Goal: Feedback & Contribution: Leave review/rating

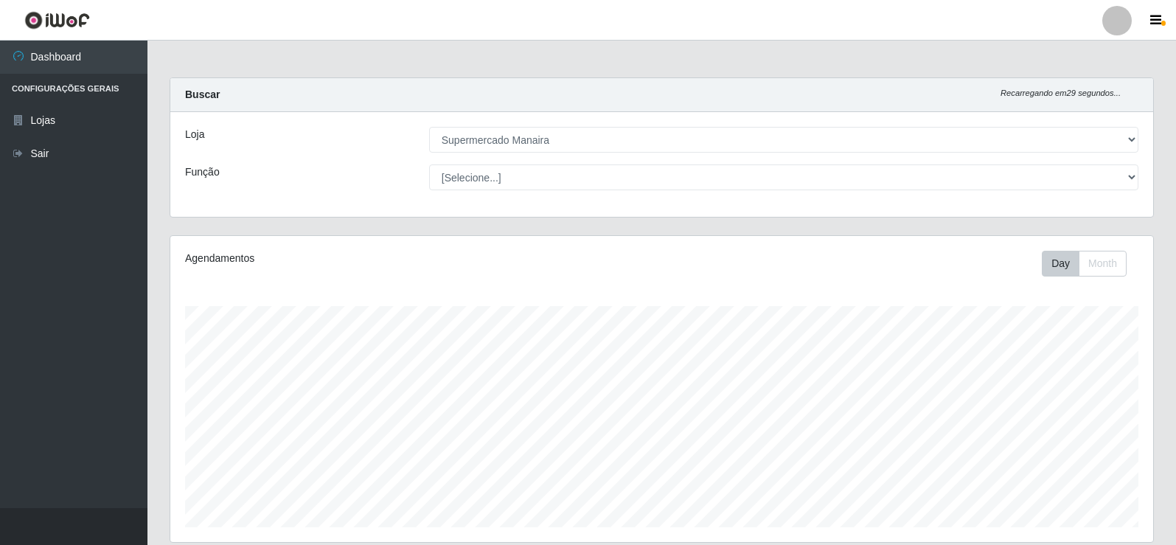
select select "443"
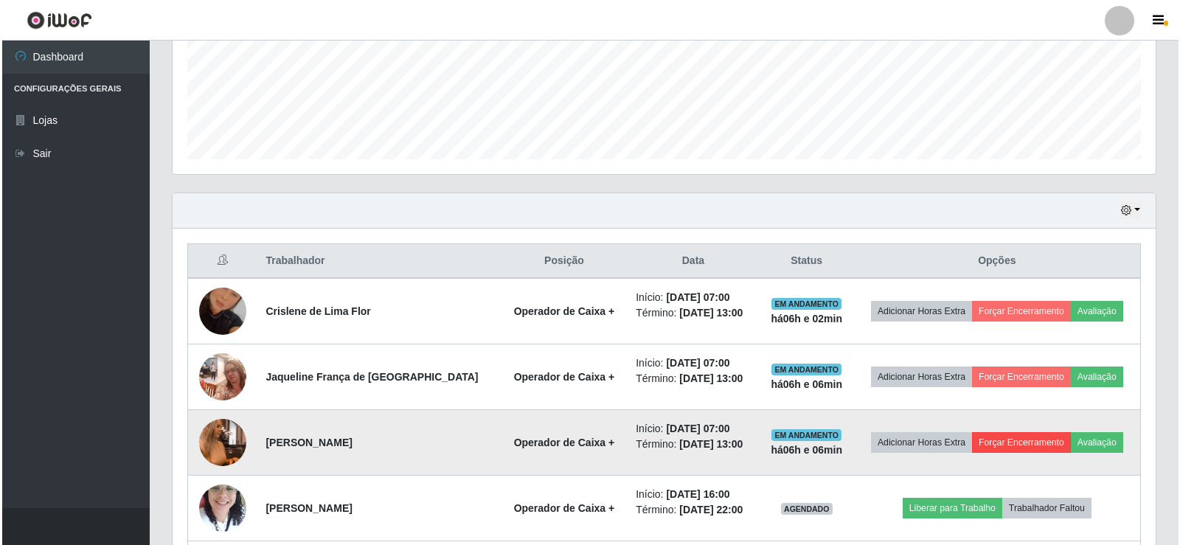
scroll to position [393, 0]
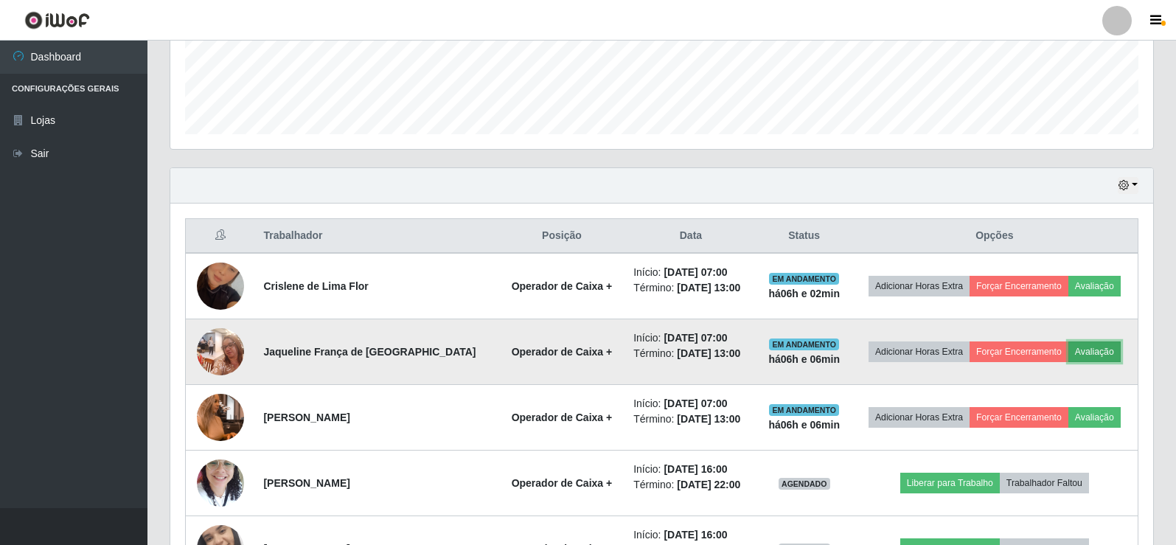
click at [1097, 354] on button "Avaliação" at bounding box center [1094, 351] width 52 height 21
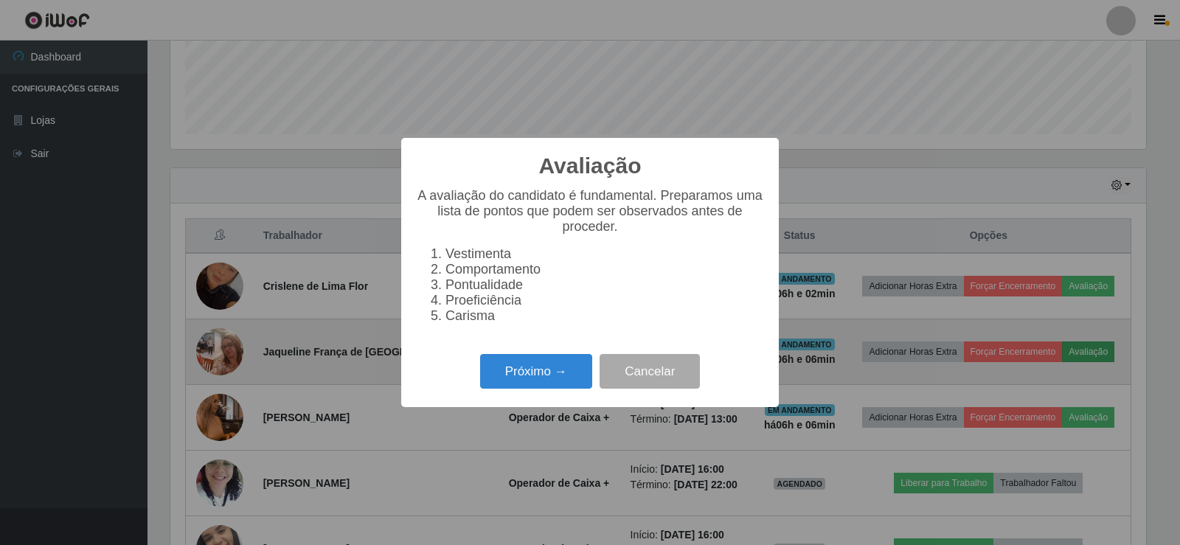
scroll to position [306, 975]
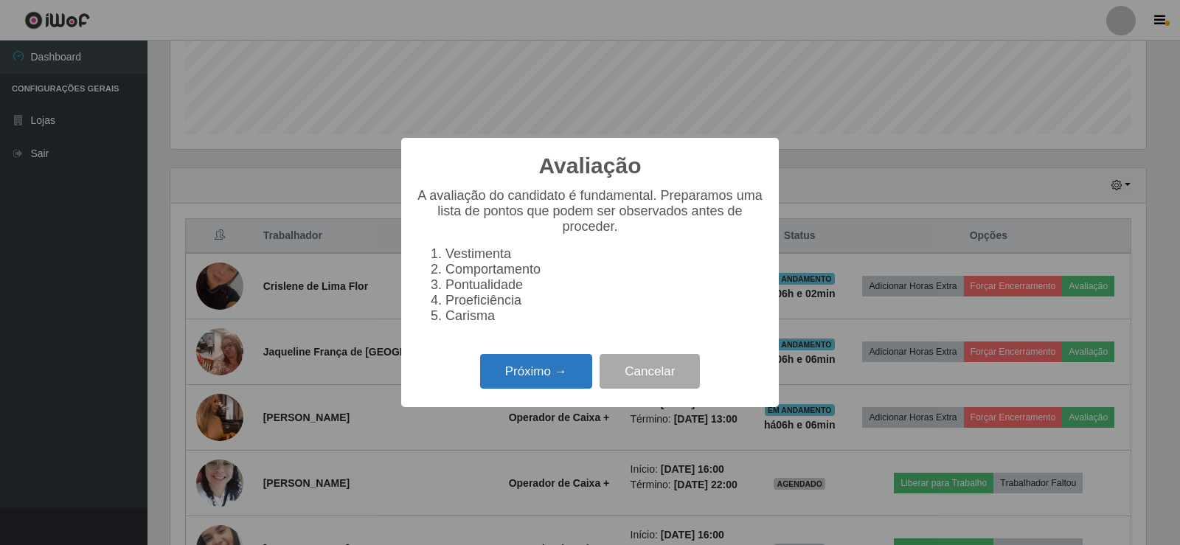
click at [557, 376] on button "Próximo →" at bounding box center [536, 371] width 112 height 35
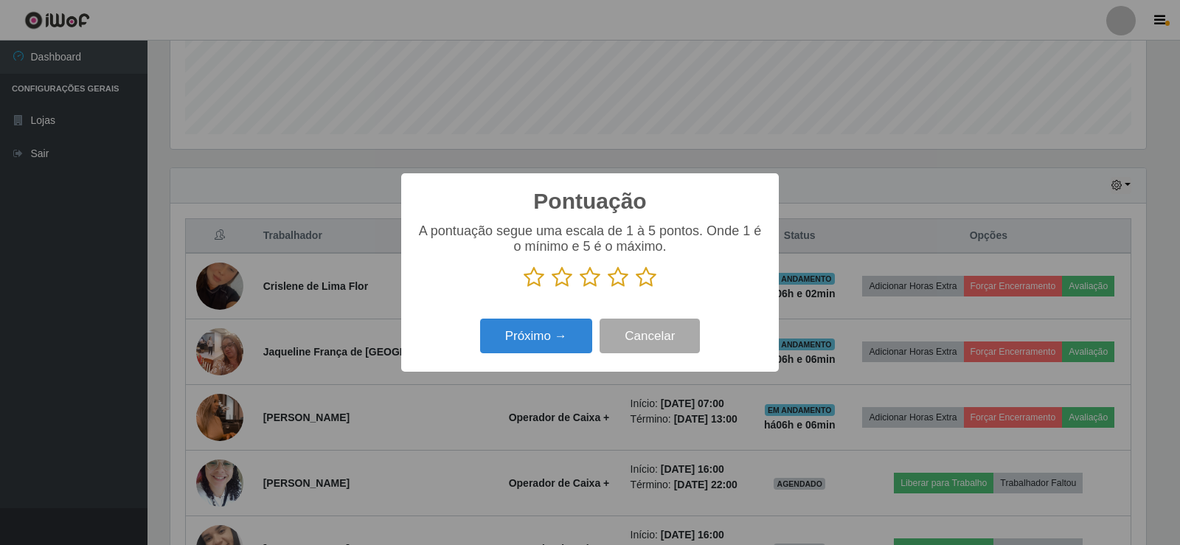
scroll to position [736953, 736284]
click at [655, 272] on icon at bounding box center [646, 277] width 21 height 22
click at [636, 288] on input "radio" at bounding box center [636, 288] width 0 height 0
click at [585, 333] on button "Próximo →" at bounding box center [536, 335] width 112 height 35
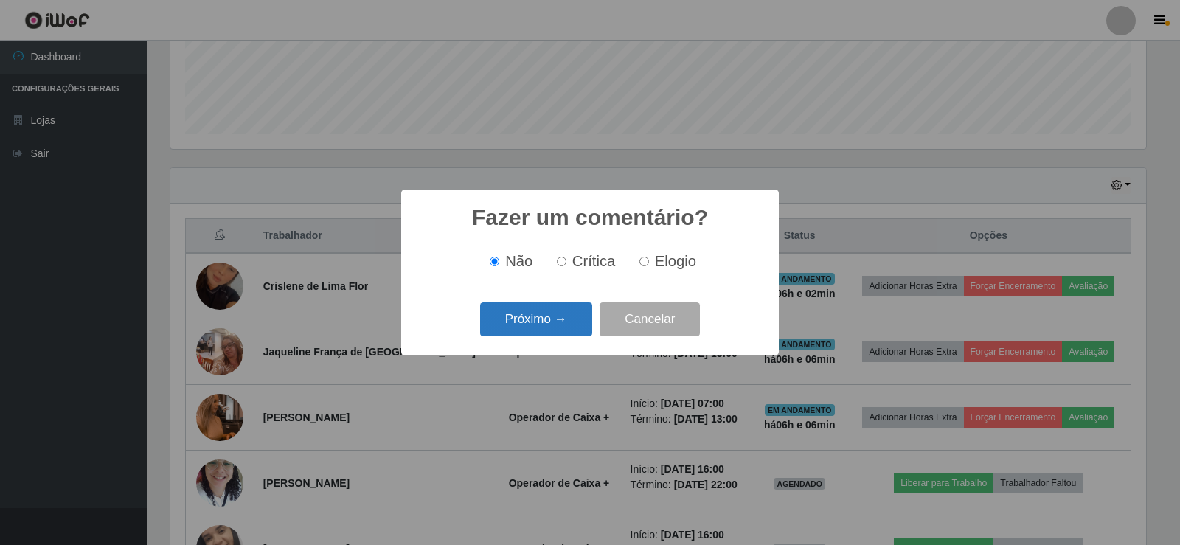
click at [568, 323] on button "Próximo →" at bounding box center [536, 319] width 112 height 35
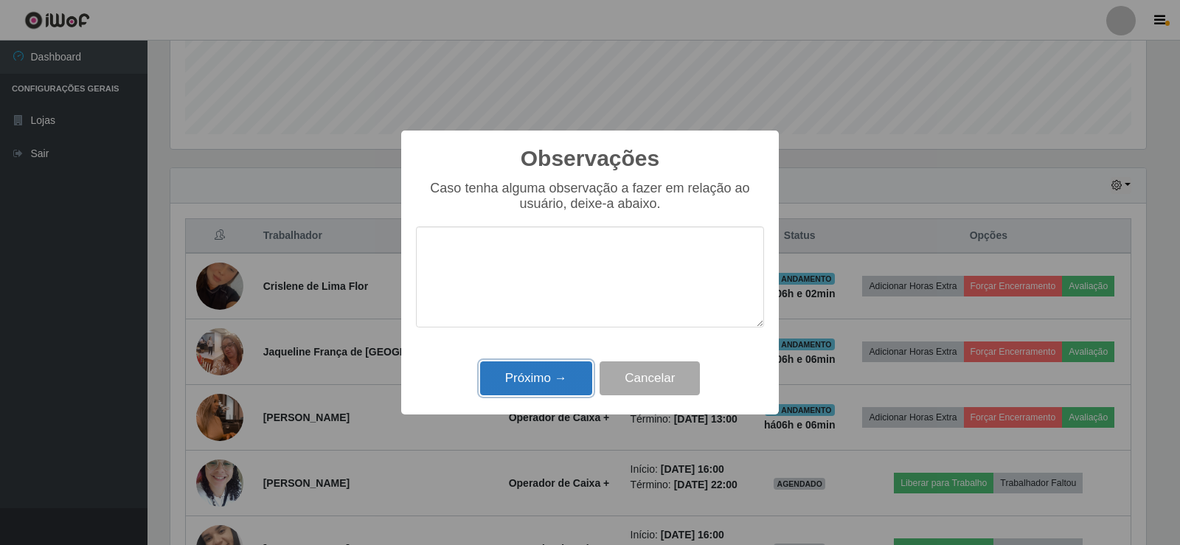
click at [548, 383] on button "Próximo →" at bounding box center [536, 378] width 112 height 35
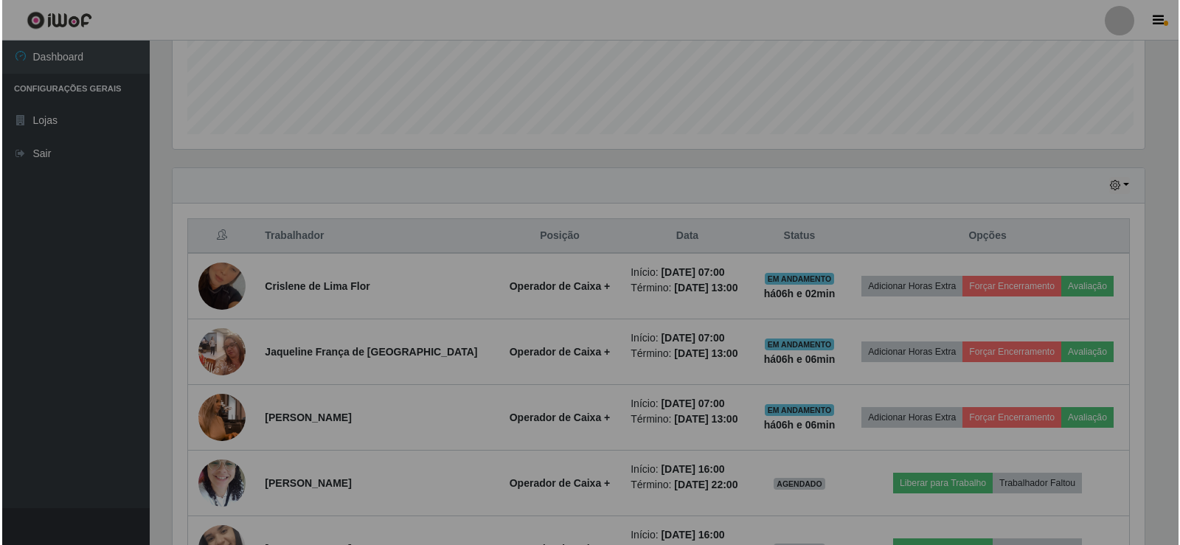
scroll to position [306, 983]
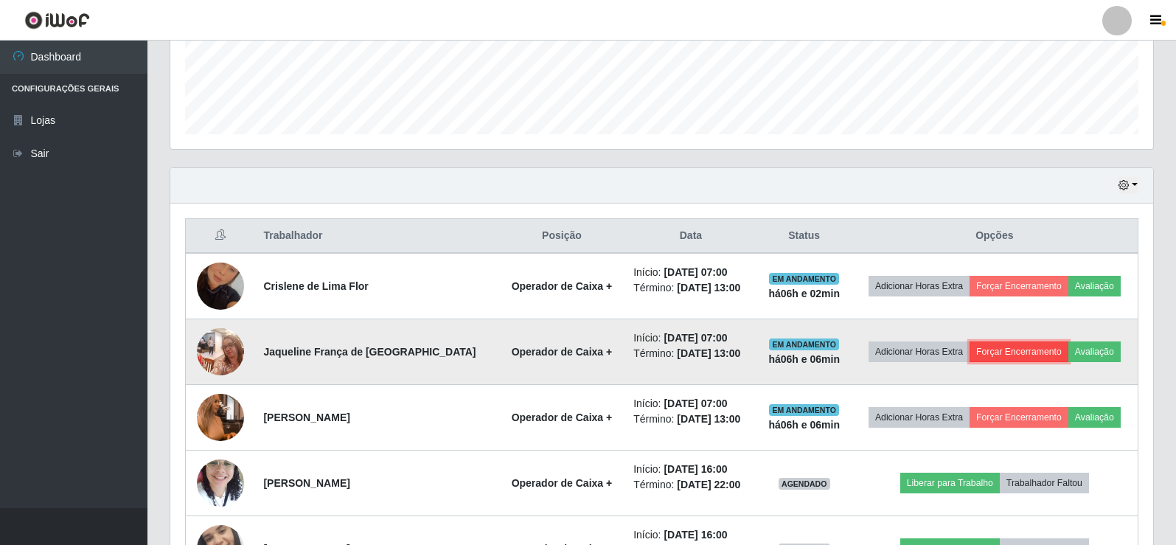
click at [1032, 352] on button "Forçar Encerramento" at bounding box center [1018, 351] width 99 height 21
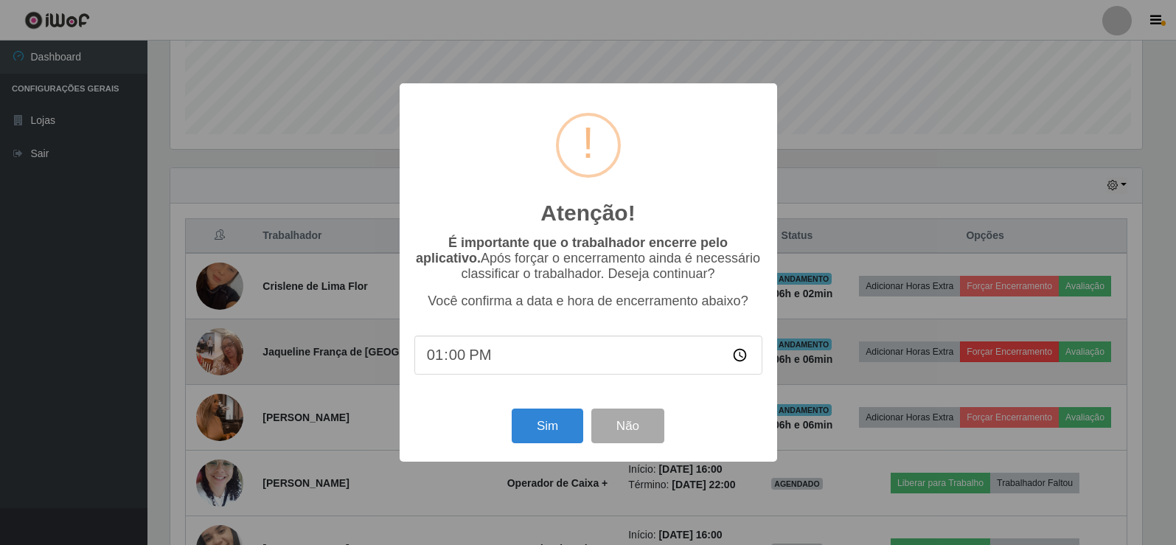
scroll to position [306, 975]
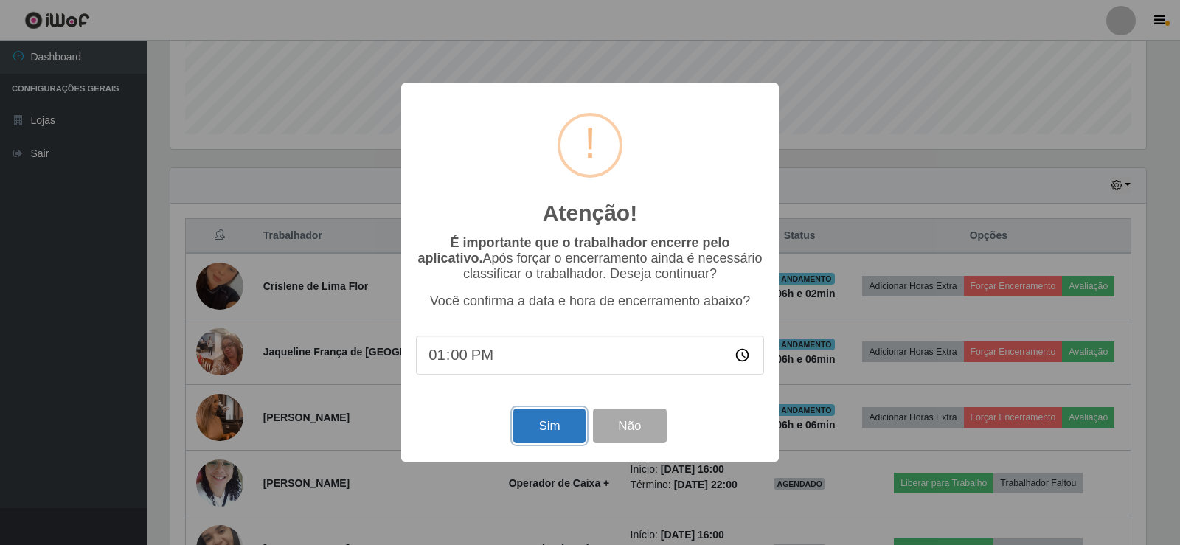
click at [559, 431] on button "Sim" at bounding box center [549, 425] width 72 height 35
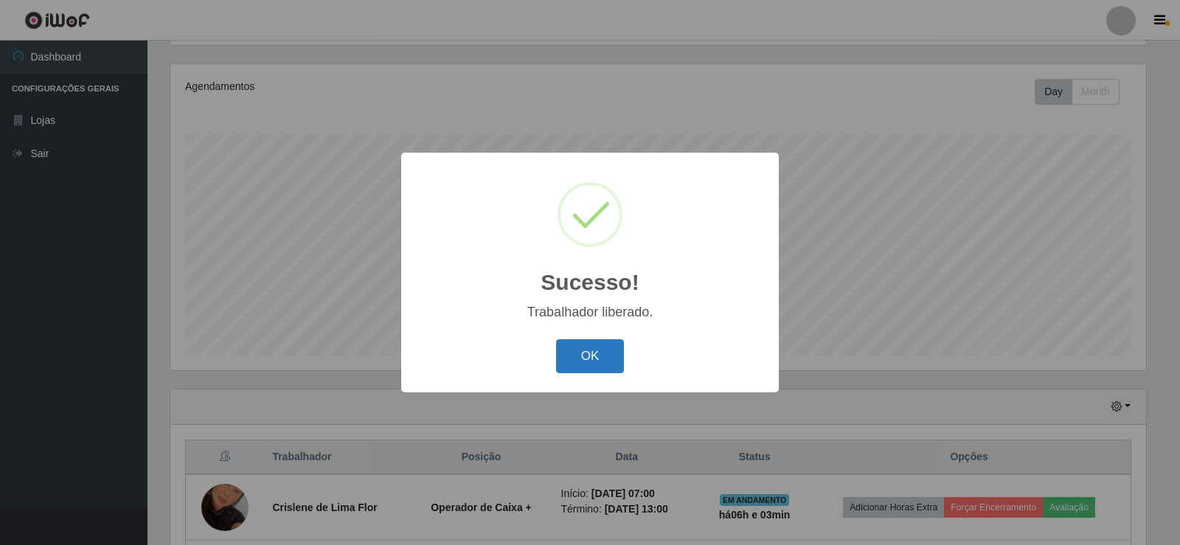
click at [581, 366] on button "OK" at bounding box center [590, 356] width 69 height 35
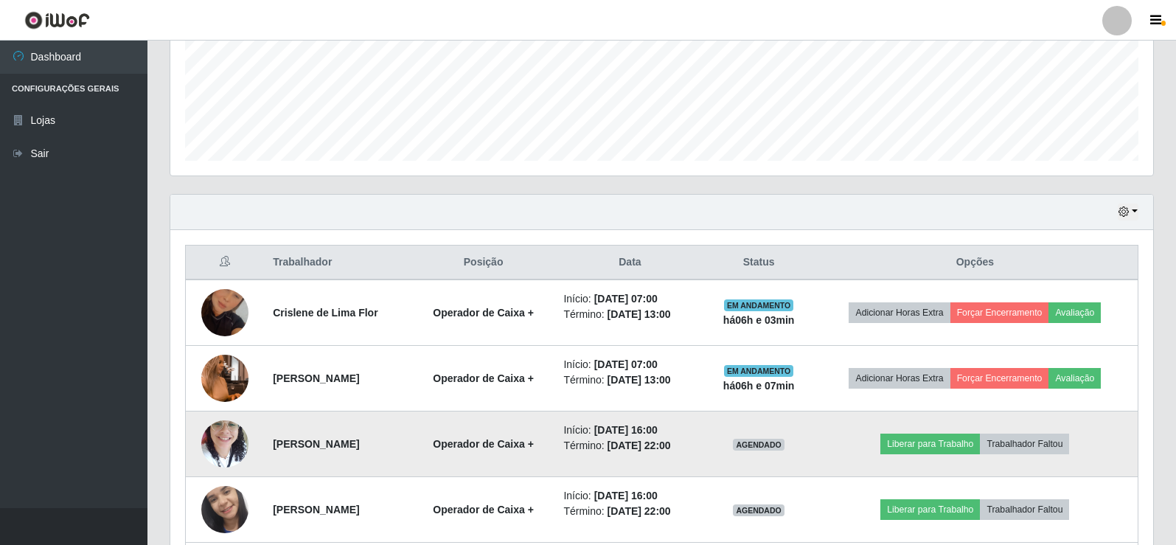
scroll to position [393, 0]
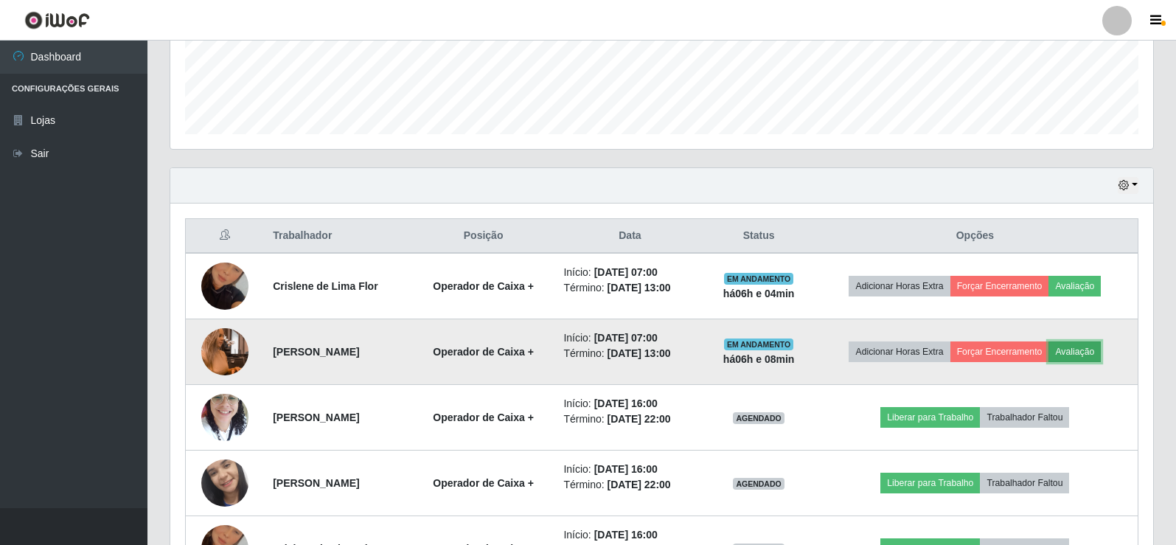
click at [1101, 352] on button "Avaliação" at bounding box center [1074, 351] width 52 height 21
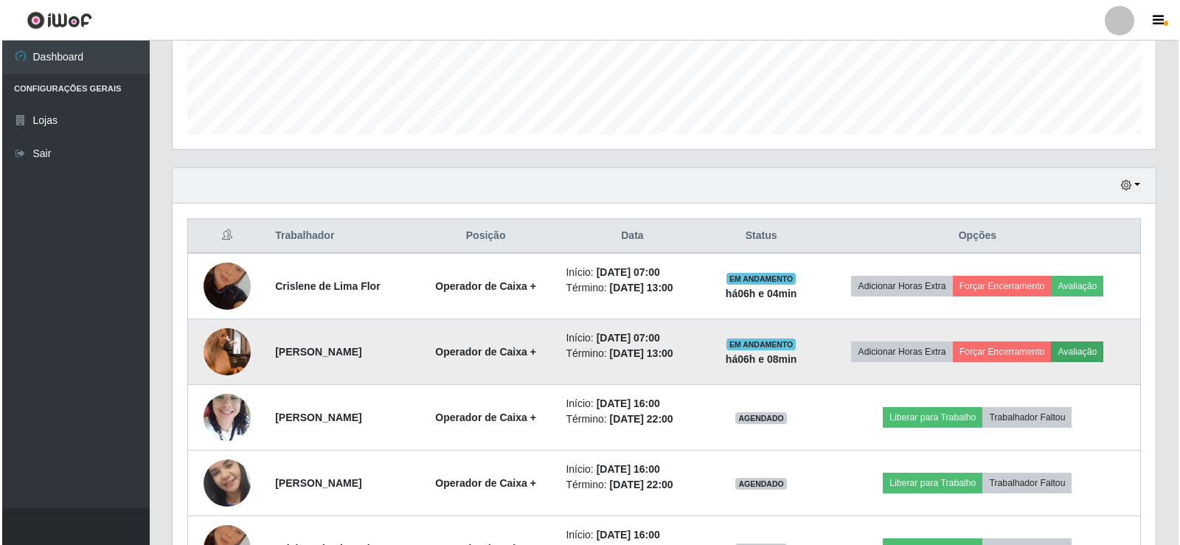
scroll to position [306, 975]
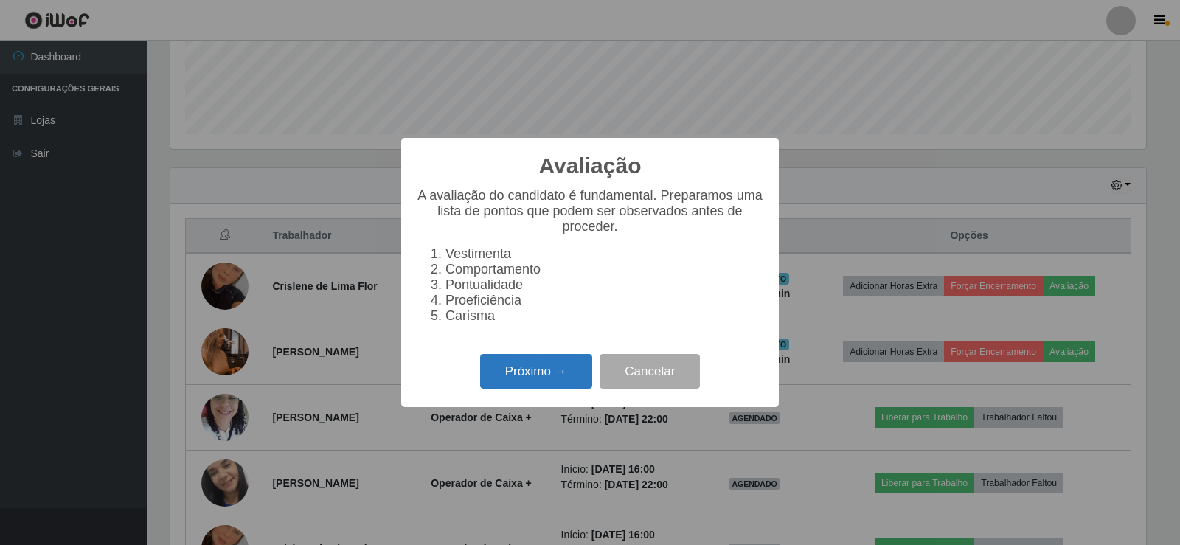
click at [563, 375] on button "Próximo →" at bounding box center [536, 371] width 112 height 35
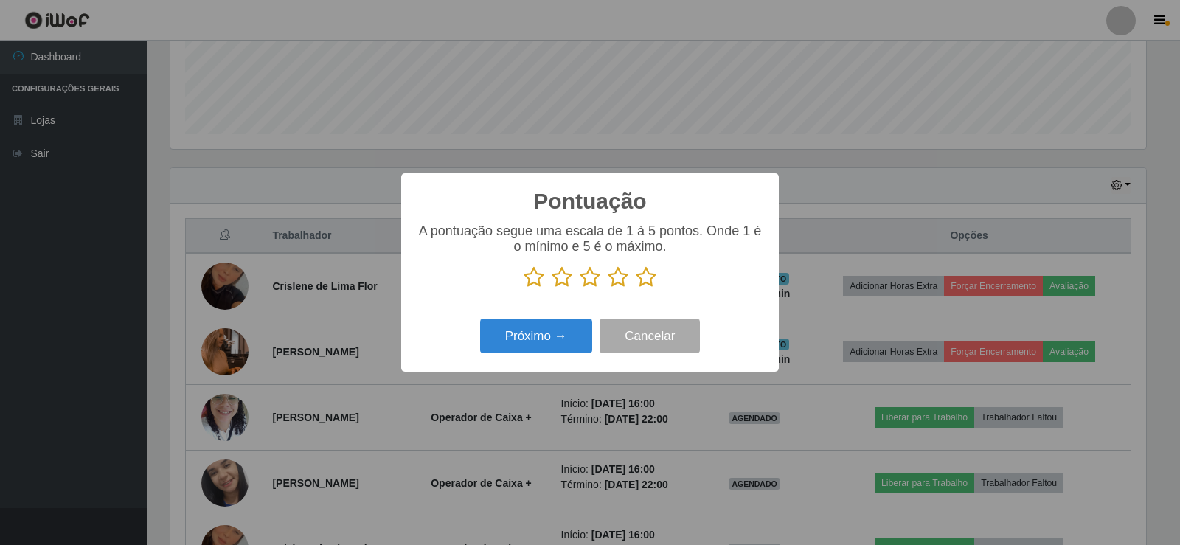
click at [644, 282] on icon at bounding box center [646, 277] width 21 height 22
click at [636, 288] on input "radio" at bounding box center [636, 288] width 0 height 0
click at [560, 342] on button "Próximo →" at bounding box center [536, 335] width 112 height 35
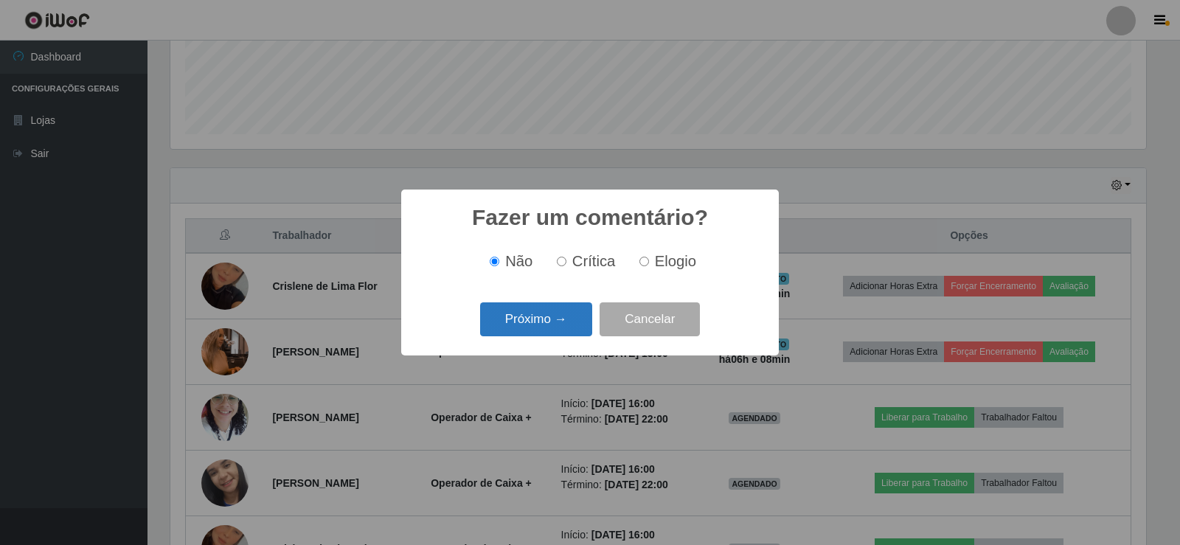
click at [559, 324] on button "Próximo →" at bounding box center [536, 319] width 112 height 35
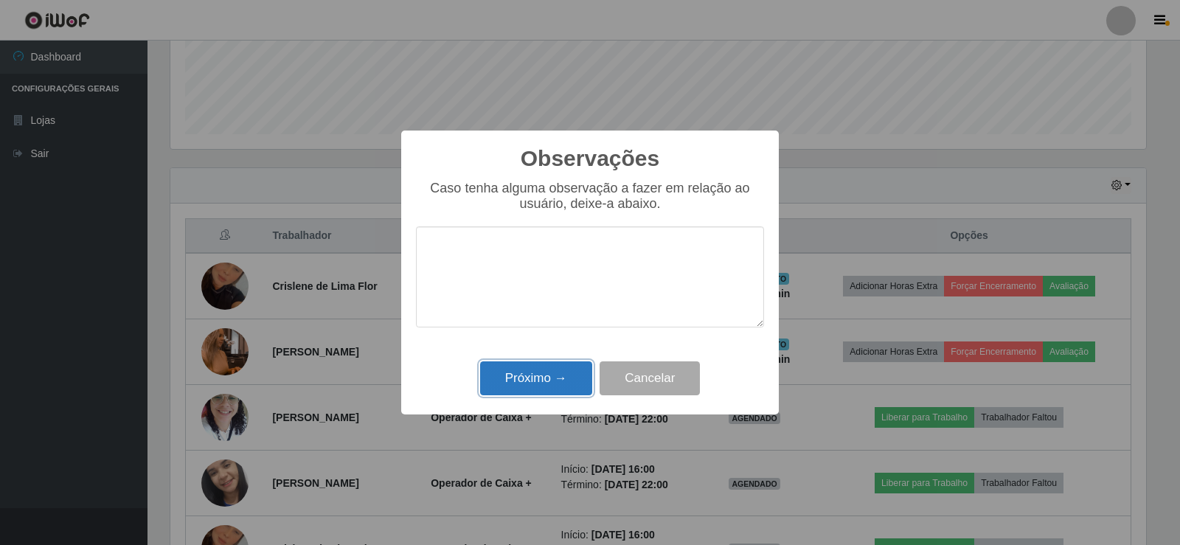
click at [555, 375] on button "Próximo →" at bounding box center [536, 378] width 112 height 35
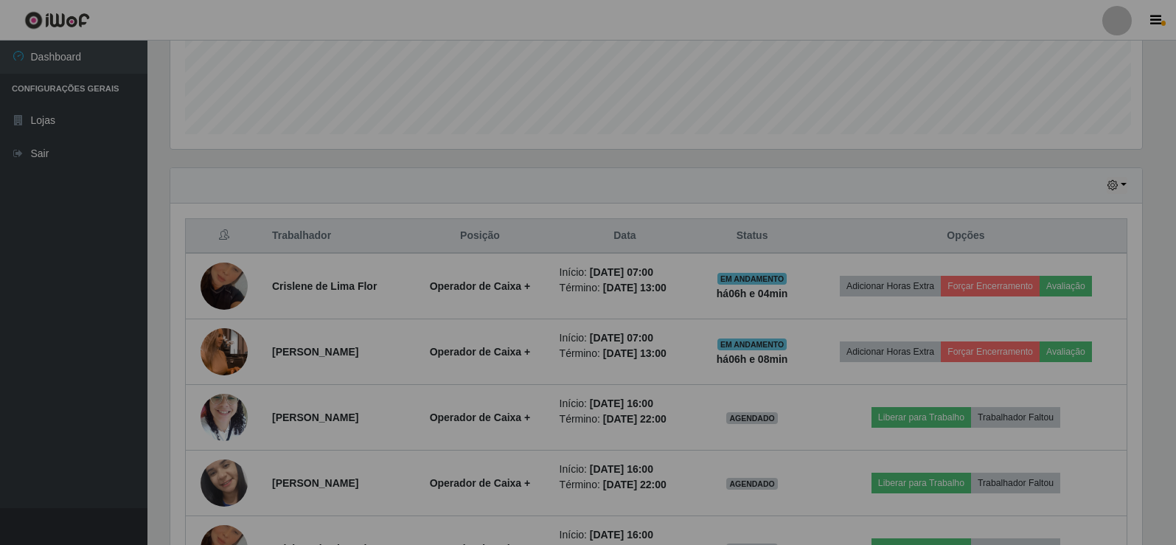
scroll to position [306, 983]
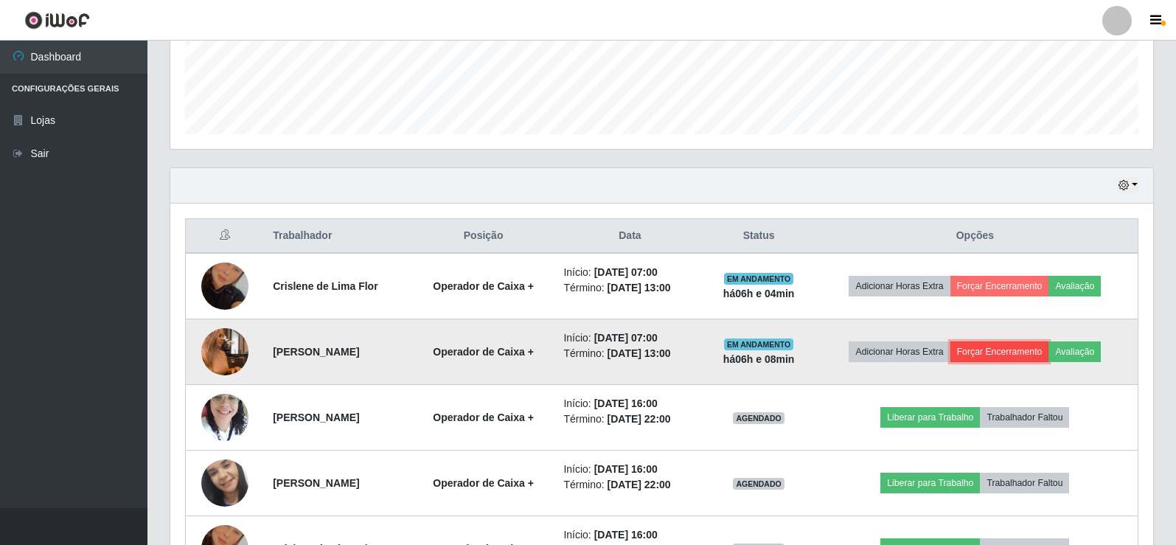
click at [1022, 347] on button "Forçar Encerramento" at bounding box center [999, 351] width 99 height 21
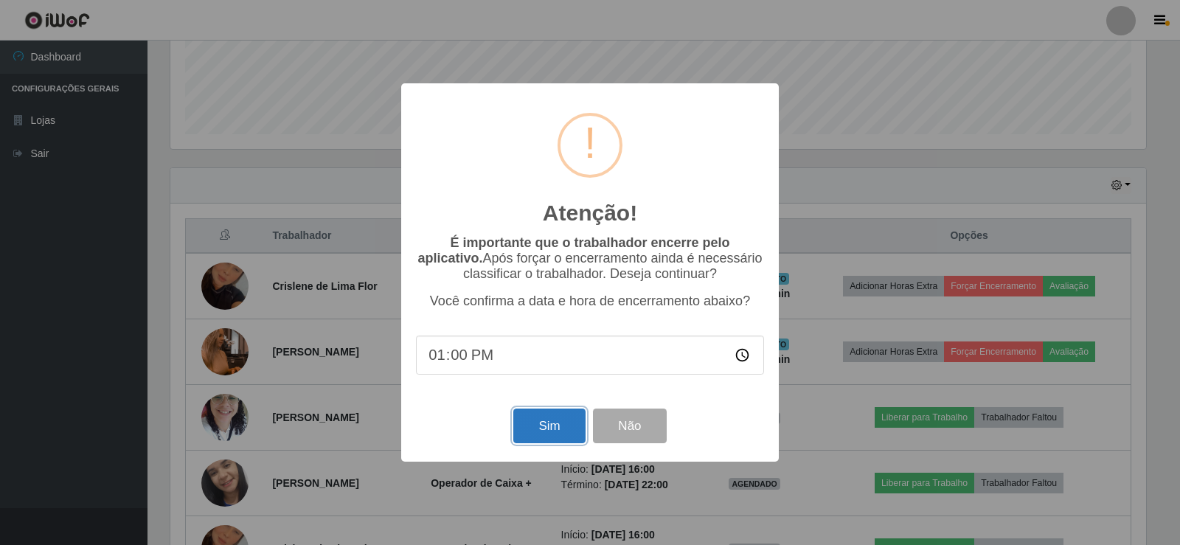
click at [549, 428] on button "Sim" at bounding box center [549, 425] width 72 height 35
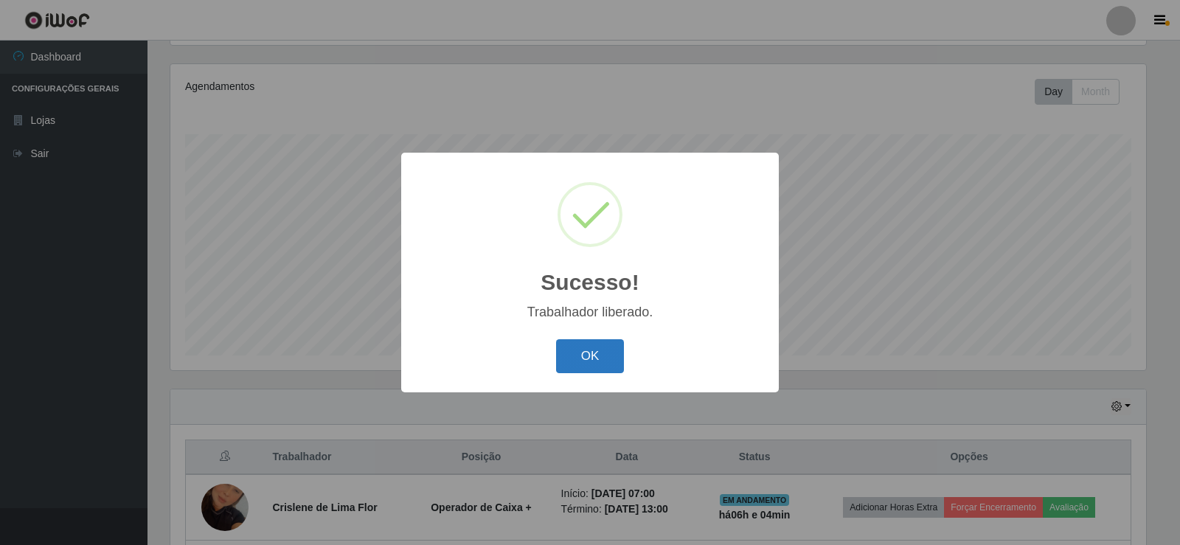
click at [592, 358] on button "OK" at bounding box center [590, 356] width 69 height 35
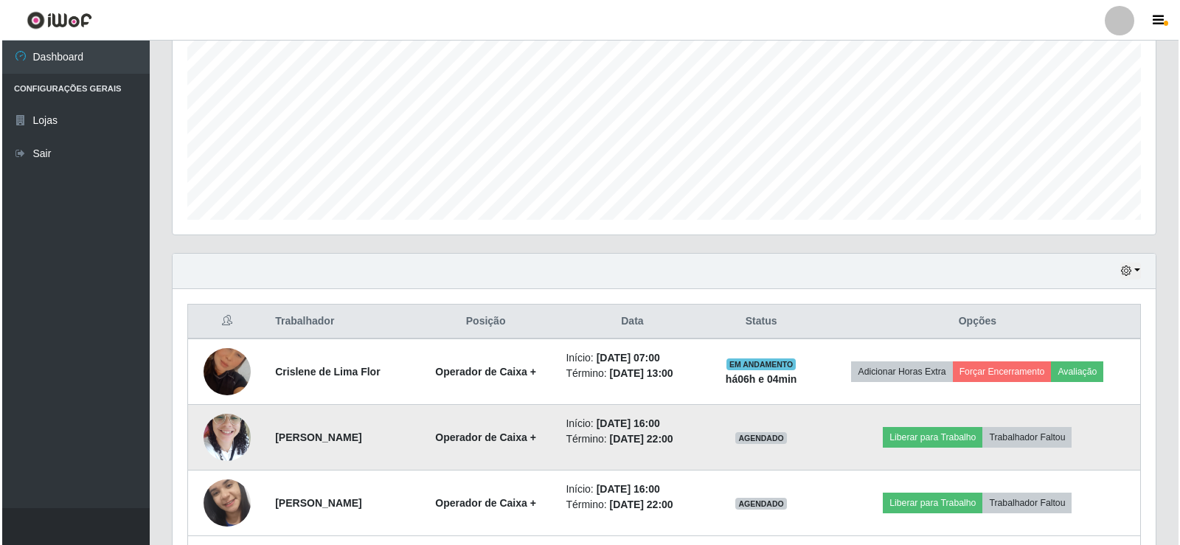
scroll to position [319, 0]
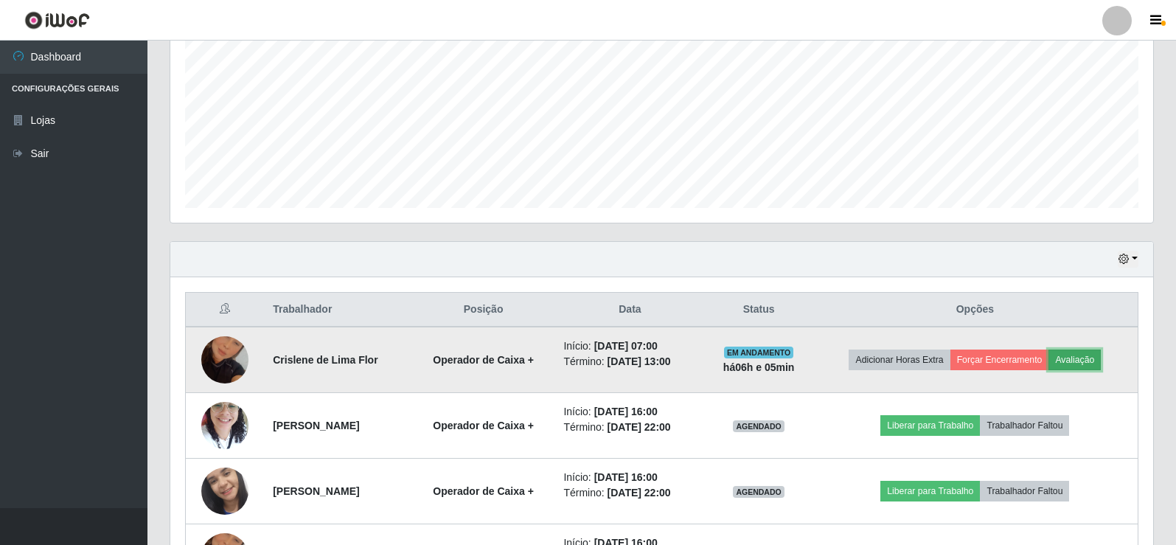
click at [1082, 355] on button "Avaliação" at bounding box center [1074, 359] width 52 height 21
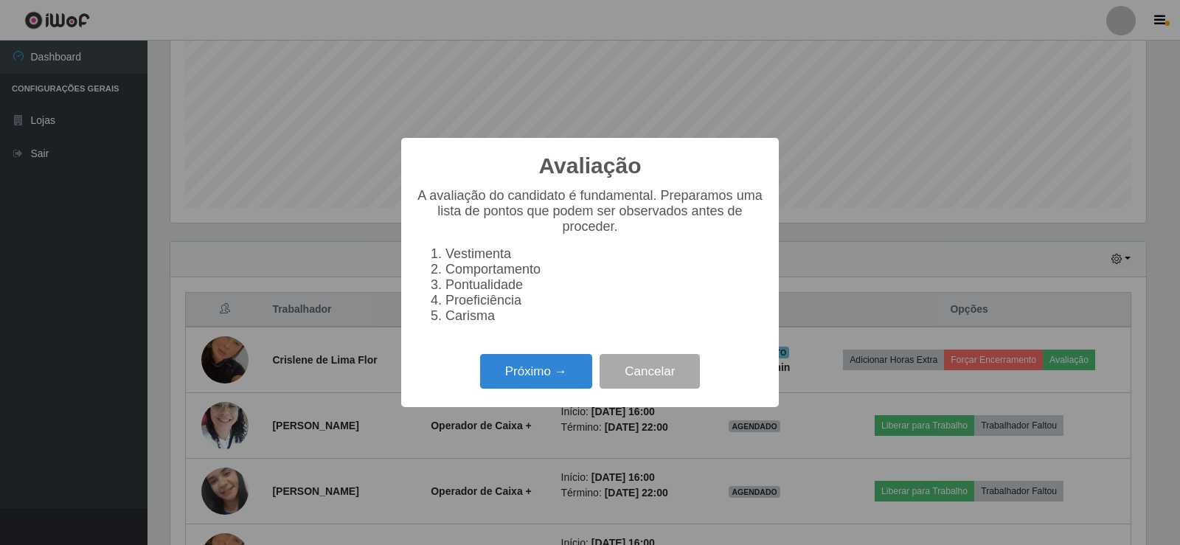
scroll to position [306, 975]
click at [543, 380] on button "Próximo →" at bounding box center [536, 371] width 112 height 35
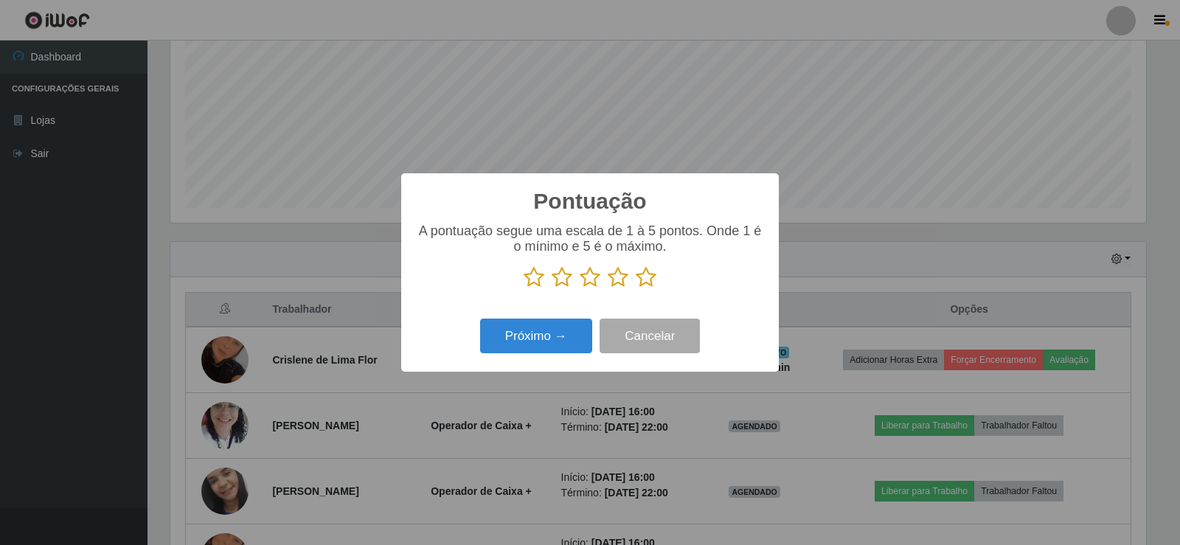
scroll to position [736953, 736284]
click at [647, 277] on icon at bounding box center [646, 277] width 21 height 22
click at [636, 288] on input "radio" at bounding box center [636, 288] width 0 height 0
click at [563, 338] on button "Próximo →" at bounding box center [536, 335] width 112 height 35
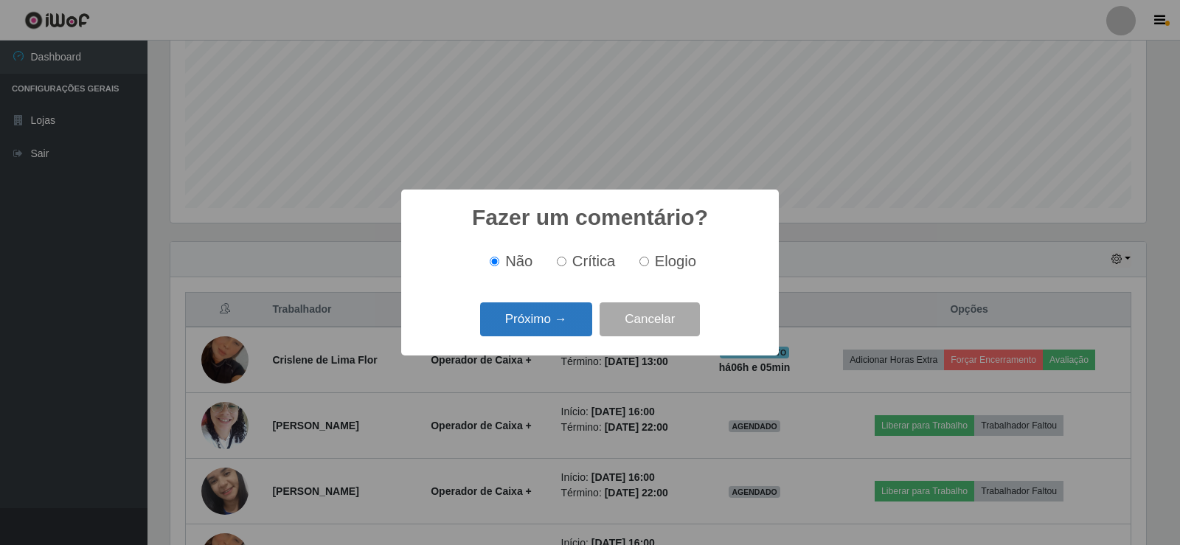
click at [560, 318] on button "Próximo →" at bounding box center [536, 319] width 112 height 35
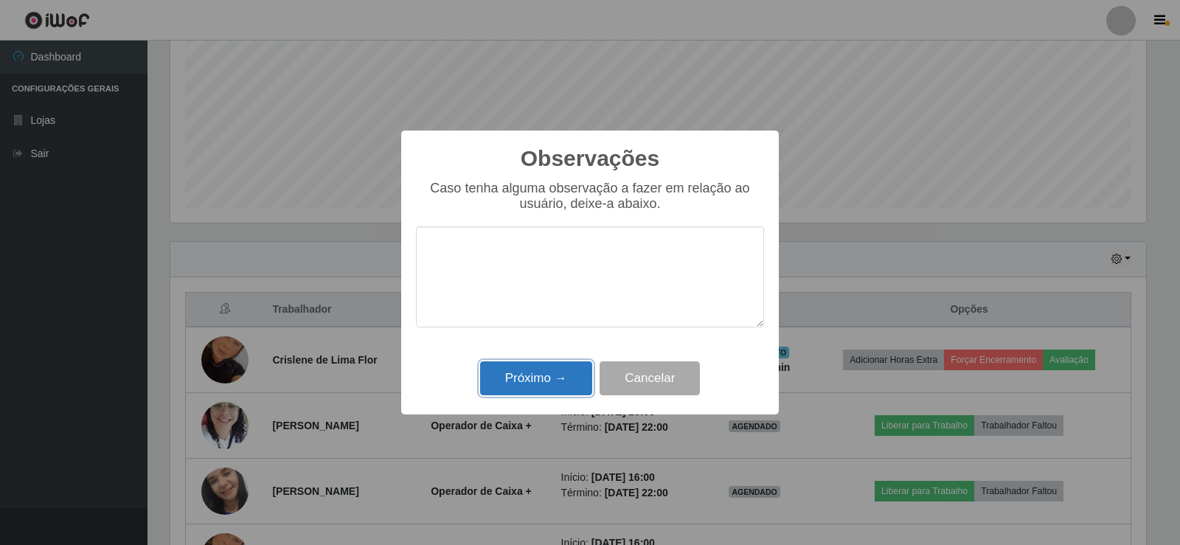
click at [543, 375] on button "Próximo →" at bounding box center [536, 378] width 112 height 35
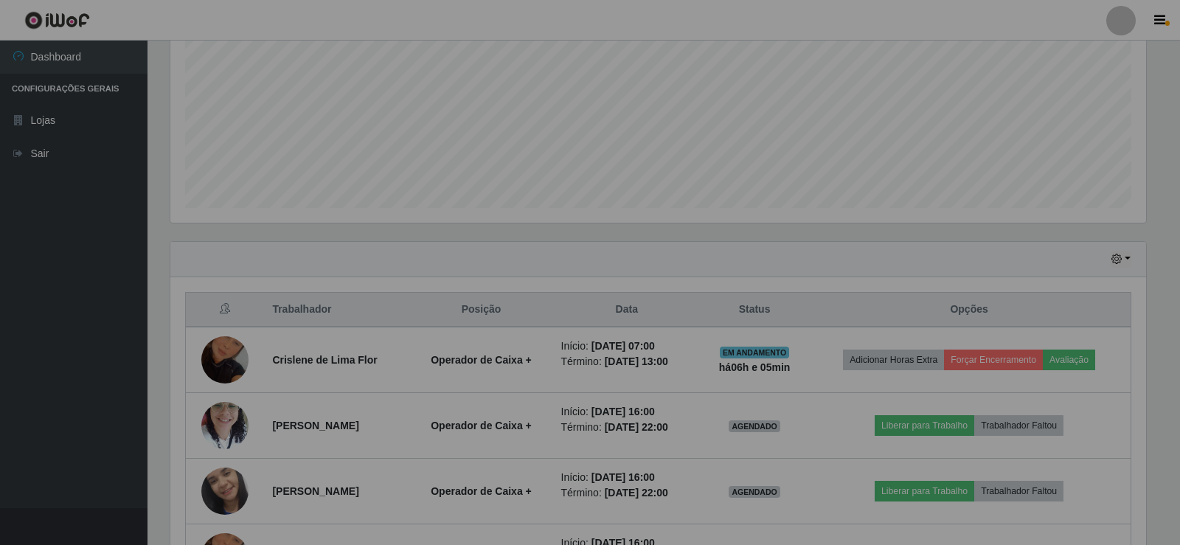
scroll to position [306, 983]
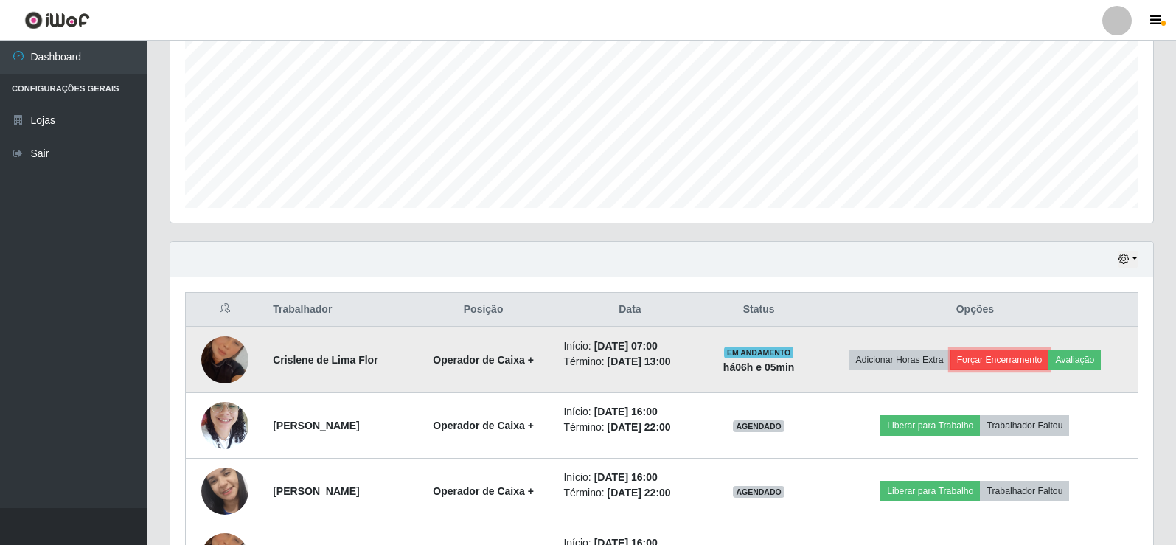
click at [1024, 358] on button "Forçar Encerramento" at bounding box center [999, 359] width 99 height 21
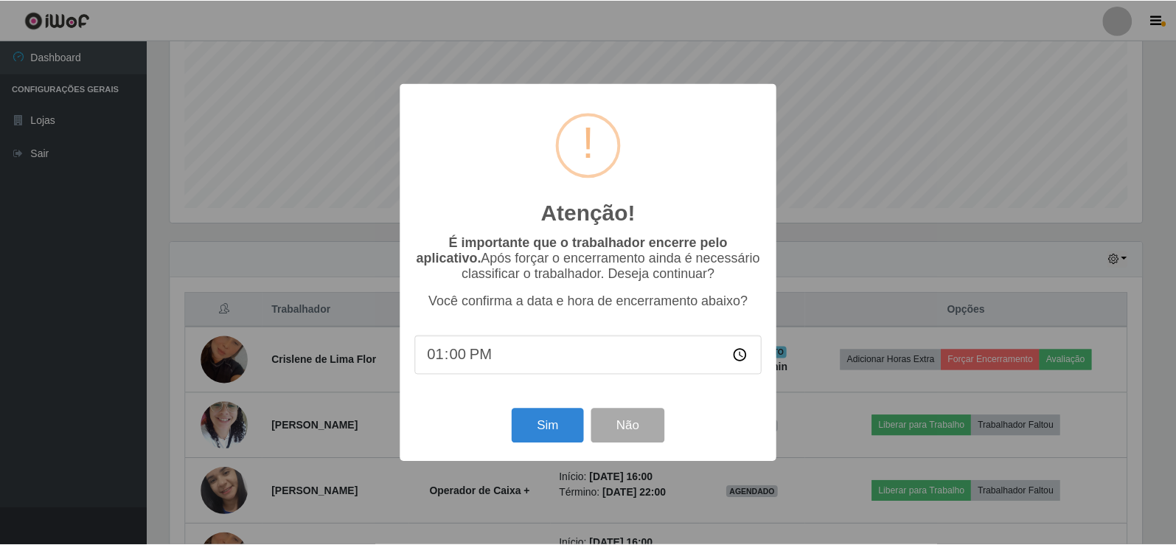
scroll to position [306, 975]
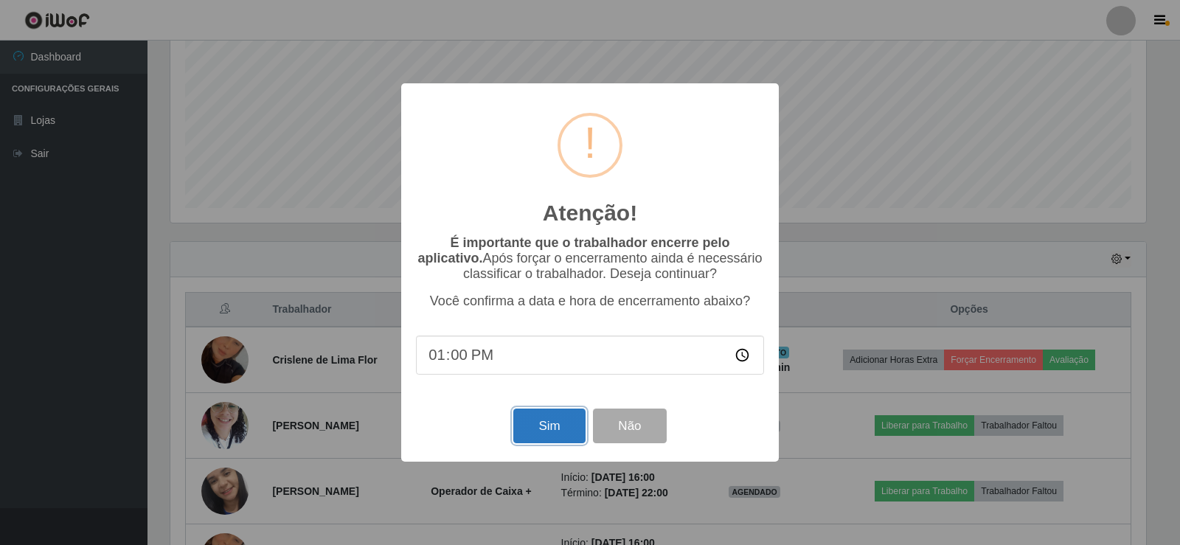
click at [550, 417] on button "Sim" at bounding box center [549, 425] width 72 height 35
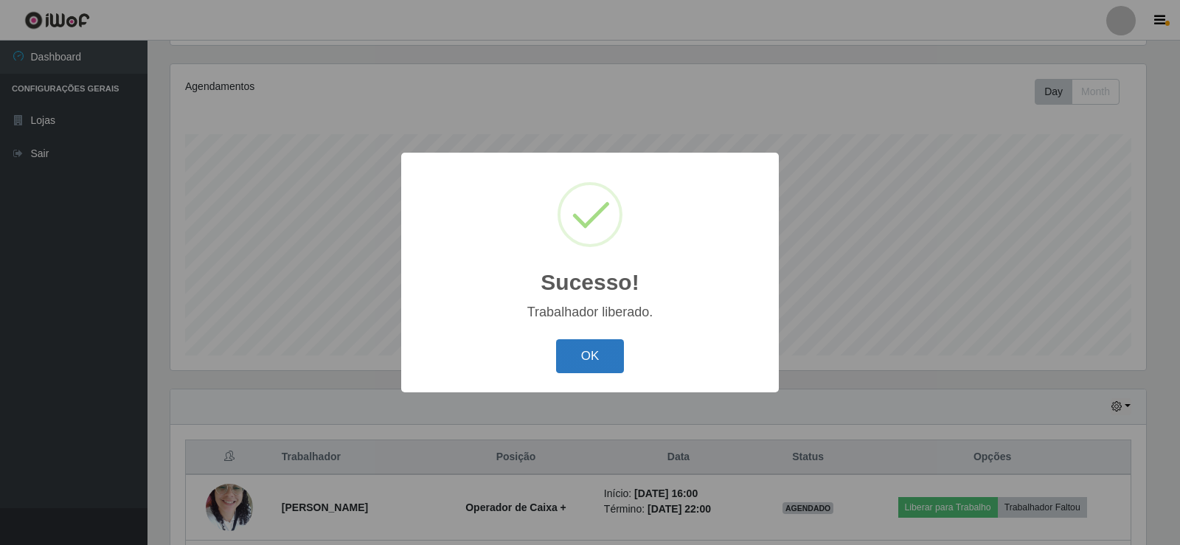
click at [596, 366] on button "OK" at bounding box center [590, 356] width 69 height 35
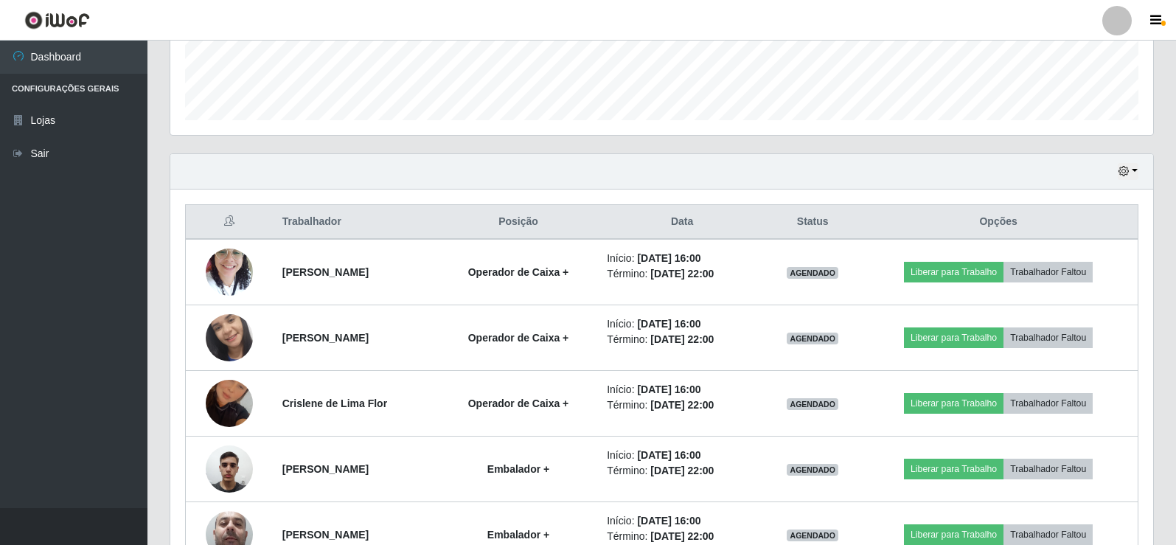
scroll to position [271, 0]
